Goal: Information Seeking & Learning: Learn about a topic

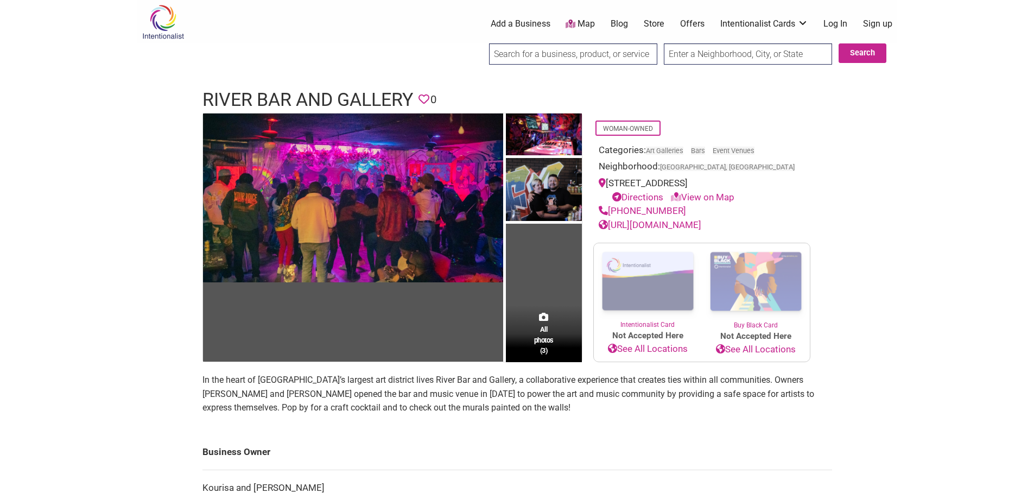
click at [557, 305] on div "All photos (3)" at bounding box center [544, 333] width 76 height 57
click at [675, 219] on link "[URL][DOMAIN_NAME]" at bounding box center [650, 224] width 103 height 11
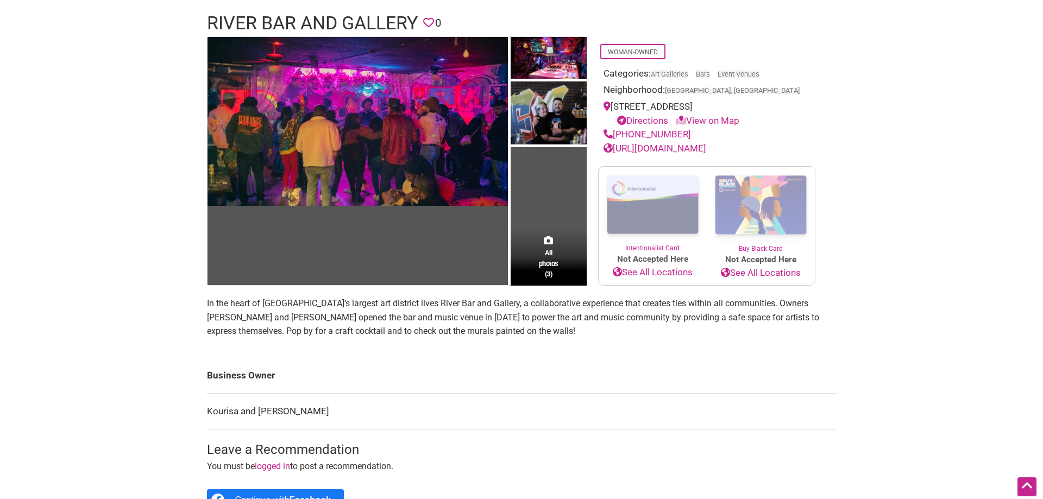
scroll to position [54, 0]
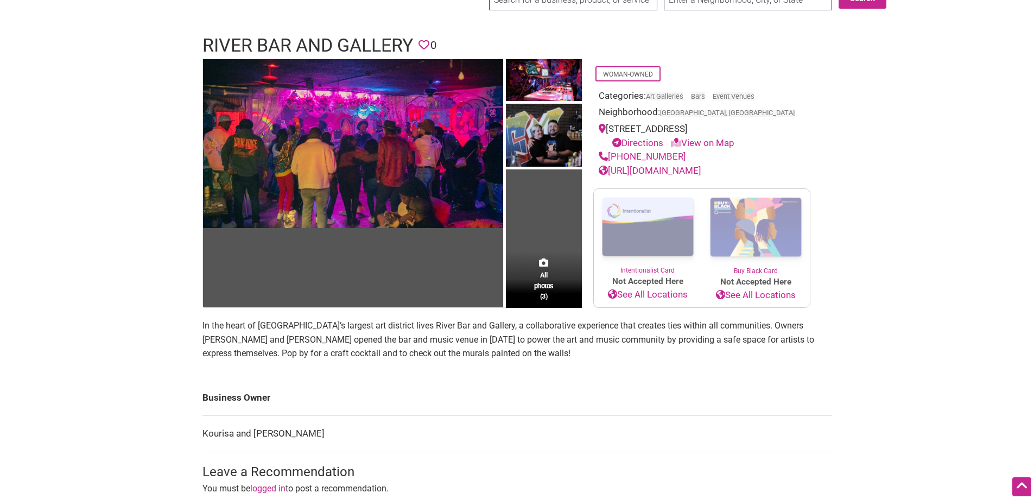
click at [558, 285] on div "All photos (3)" at bounding box center [544, 279] width 76 height 57
click at [549, 290] on span "All photos (3)" at bounding box center [544, 285] width 20 height 31
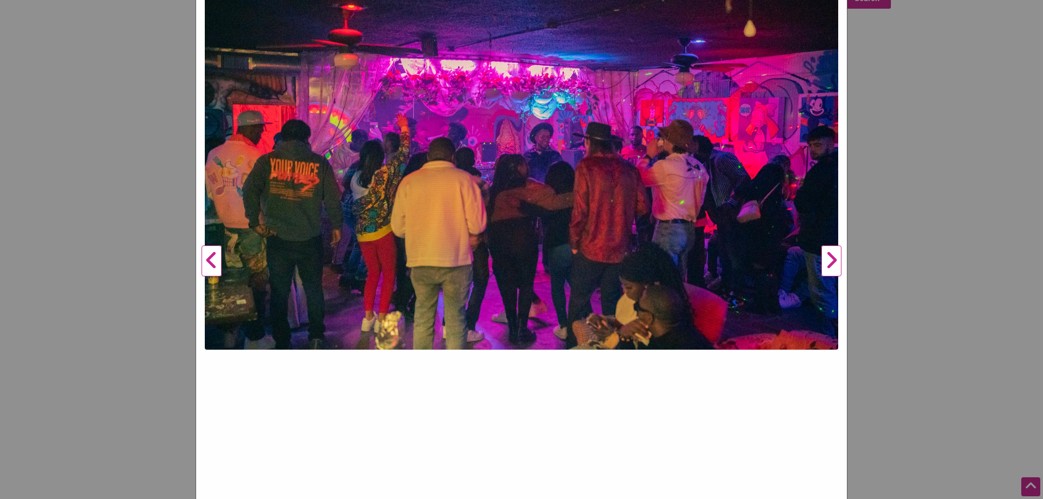
scroll to position [163, 0]
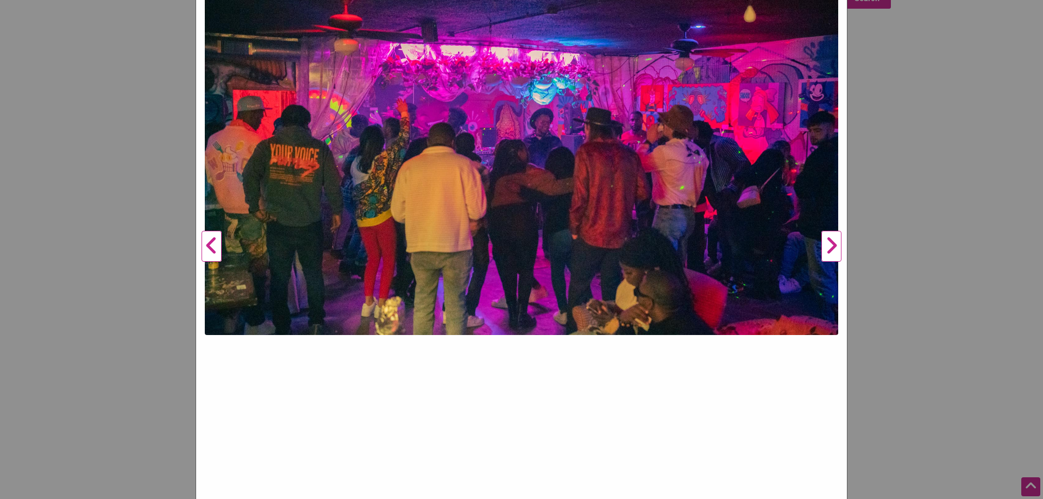
click at [833, 250] on button "Next" at bounding box center [831, 246] width 30 height 535
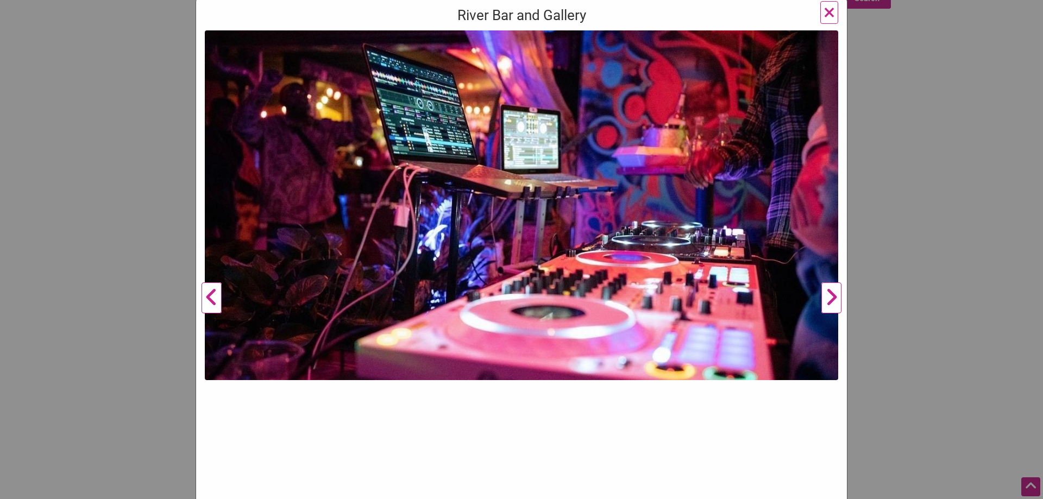
scroll to position [109, 0]
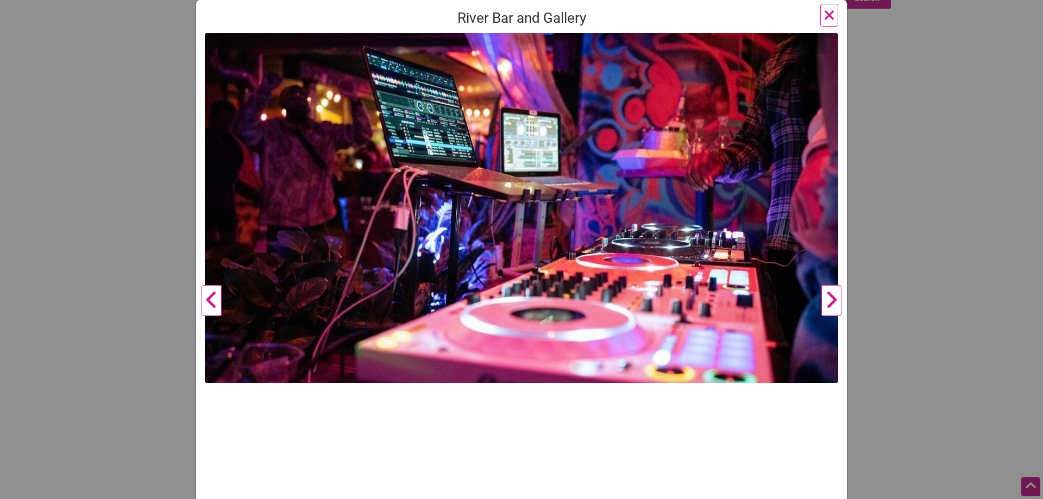
click at [824, 302] on button "Next" at bounding box center [831, 300] width 30 height 535
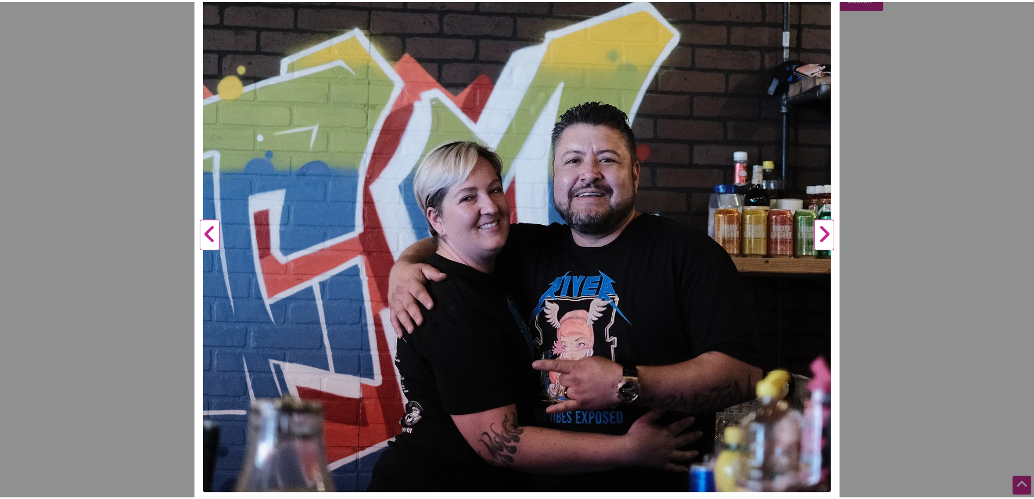
scroll to position [204, 0]
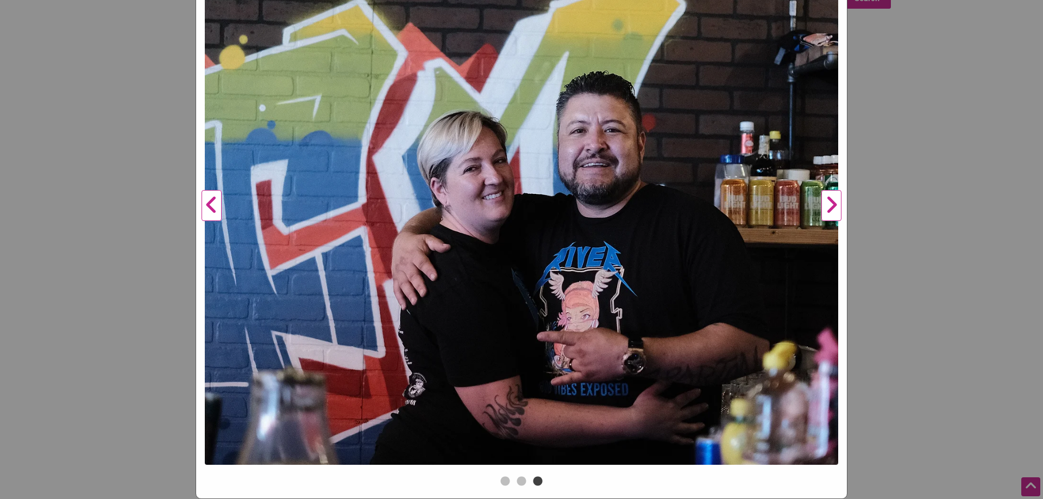
click at [833, 207] on button "Next" at bounding box center [831, 205] width 30 height 535
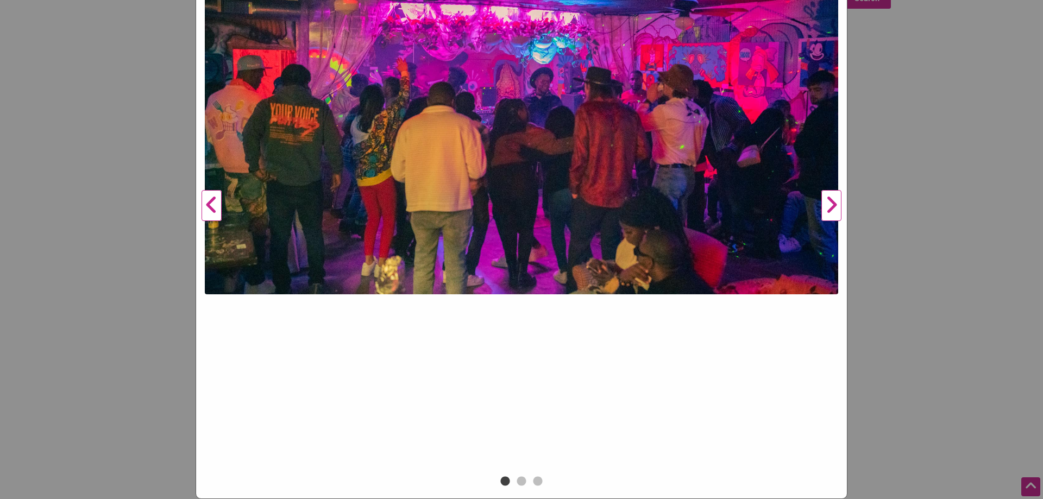
click at [829, 209] on button "Next" at bounding box center [831, 205] width 30 height 535
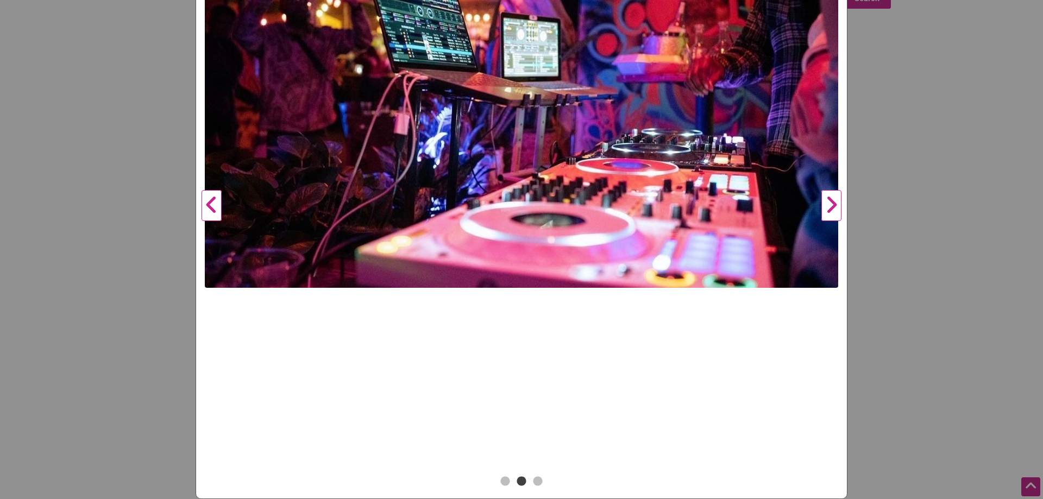
click at [829, 209] on button "Next" at bounding box center [831, 205] width 30 height 535
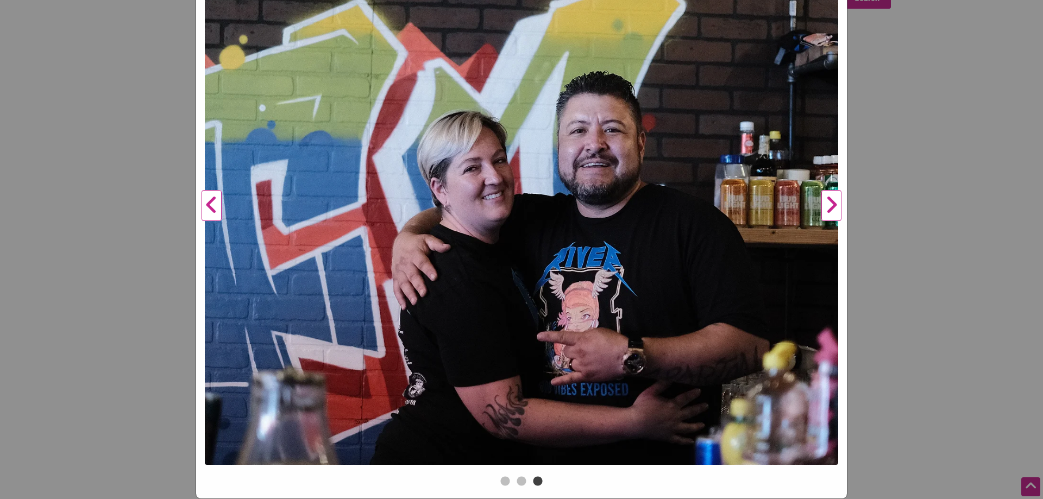
click at [829, 209] on button "Next" at bounding box center [831, 205] width 30 height 535
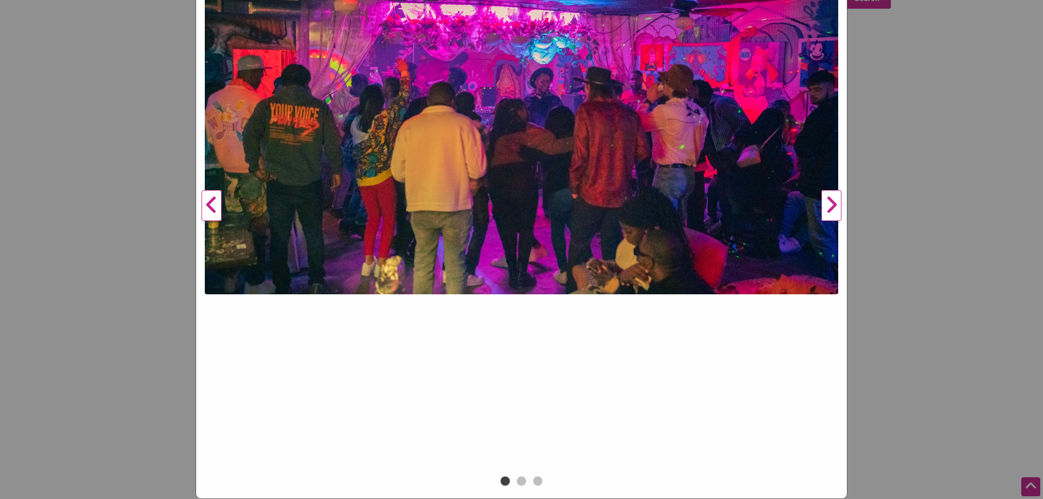
drag, startPoint x: 961, startPoint y: 215, endPoint x: 893, endPoint y: 209, distance: 67.6
click at [961, 215] on div "River Bar and Gallery Previous Next 1 2 3 ×" at bounding box center [521, 249] width 1043 height 499
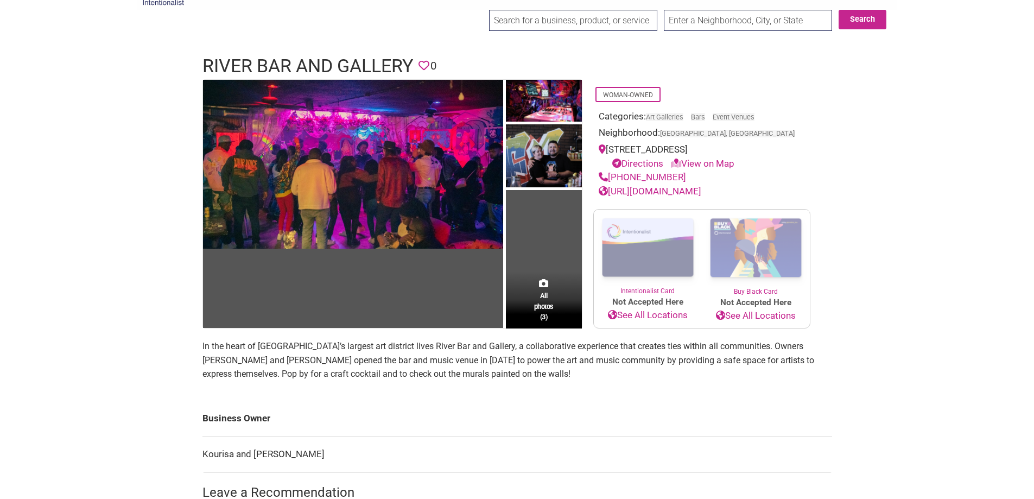
scroll to position [0, 0]
